Goal: Transaction & Acquisition: Register for event/course

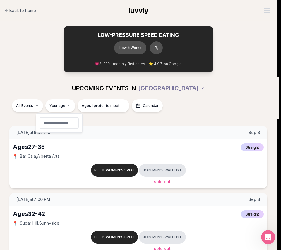
type input "**"
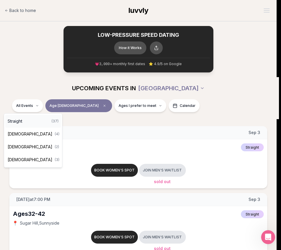
click at [30, 123] on div "Straight ( 37 )" at bounding box center [33, 121] width 56 height 13
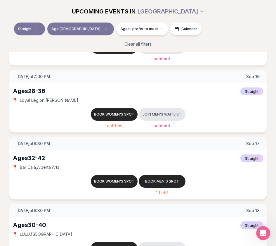
scroll to position [605, 2]
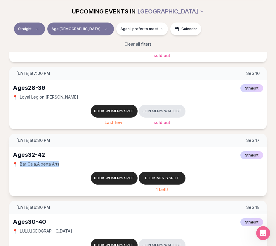
drag, startPoint x: 62, startPoint y: 164, endPoint x: 16, endPoint y: 163, distance: 45.7
click at [16, 163] on div "📍 Bar Cala , [GEOGRAPHIC_DATA] Arts" at bounding box center [138, 164] width 251 height 6
copy div "📍 Bar Cala , [GEOGRAPHIC_DATA] Arts"
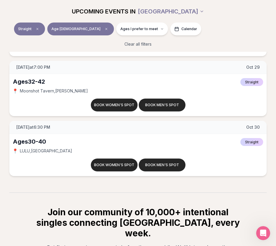
scroll to position [2347, 1]
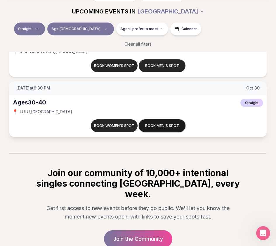
click at [156, 122] on button "Book men's spot" at bounding box center [162, 125] width 47 height 13
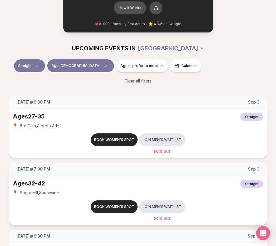
scroll to position [43, 2]
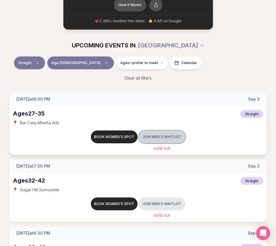
click at [166, 138] on button "Join men's waitlist" at bounding box center [162, 136] width 47 height 13
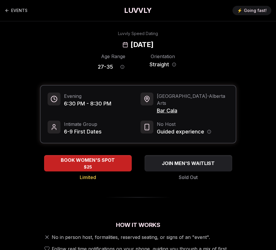
click at [182, 107] on span "Bar Cala" at bounding box center [193, 111] width 72 height 8
